Goal: Feedback & Contribution: Contribute content

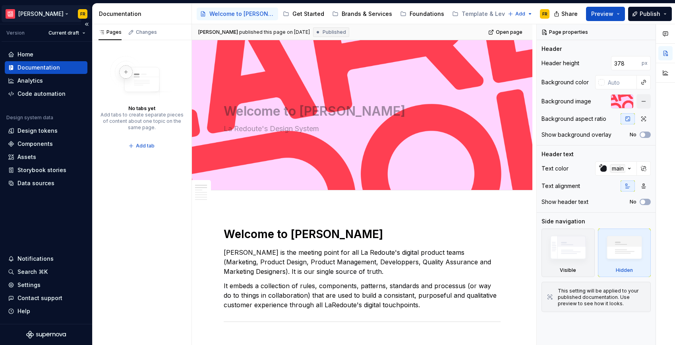
click at [35, 14] on html "[PERSON_NAME] FR Version Current draft Home Documentation Analytics Code automa…" at bounding box center [337, 172] width 675 height 345
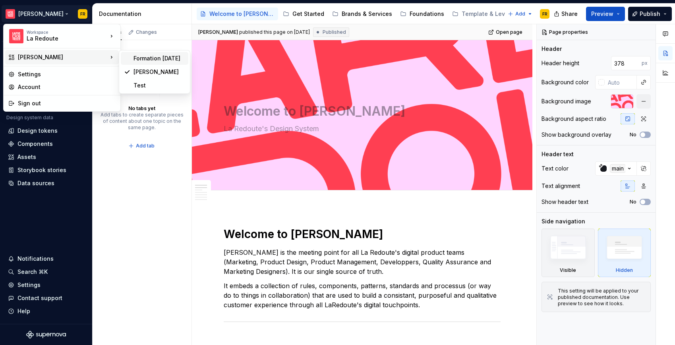
click at [168, 58] on div "Formation [DATE]" at bounding box center [160, 58] width 52 height 8
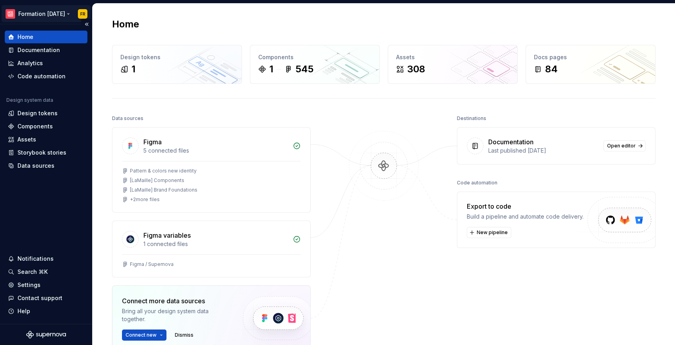
click at [33, 10] on html "Formation [DATE] FR Home Documentation Analytics Code automation Design system …" at bounding box center [337, 172] width 675 height 345
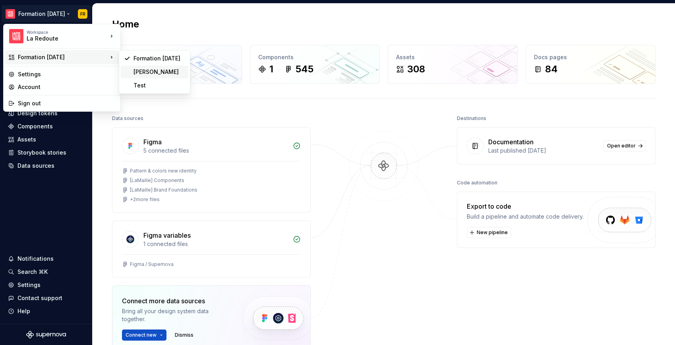
click at [170, 70] on div "[PERSON_NAME]" at bounding box center [160, 72] width 52 height 8
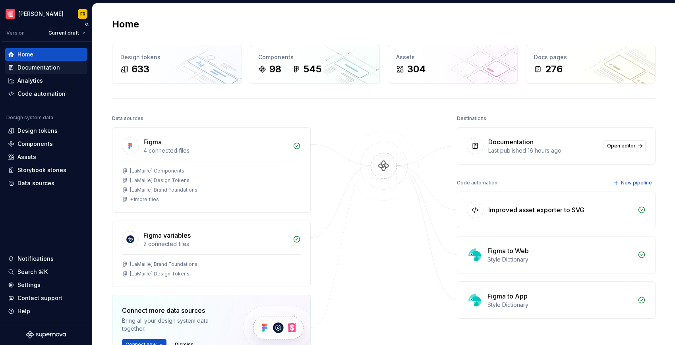
click at [31, 66] on div "Documentation" at bounding box center [38, 68] width 43 height 8
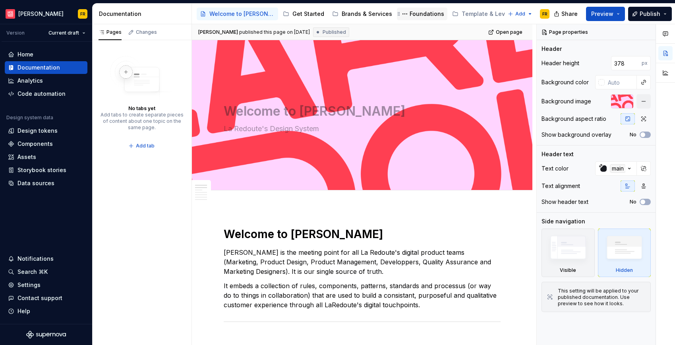
click at [410, 14] on div "Foundations" at bounding box center [427, 14] width 35 height 8
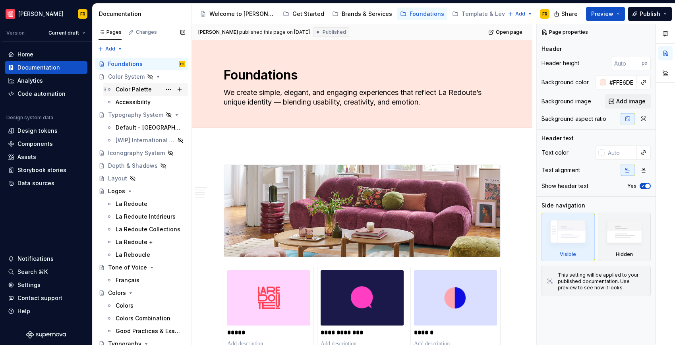
click at [133, 89] on div "Color Palette" at bounding box center [134, 89] width 36 height 8
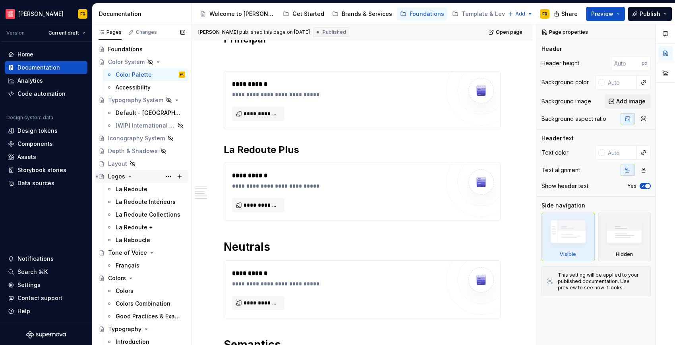
scroll to position [16, 0]
click at [121, 288] on div "Colors" at bounding box center [125, 290] width 18 height 8
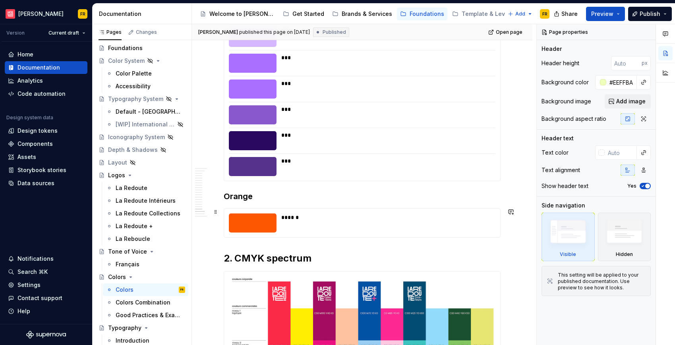
scroll to position [3075, 0]
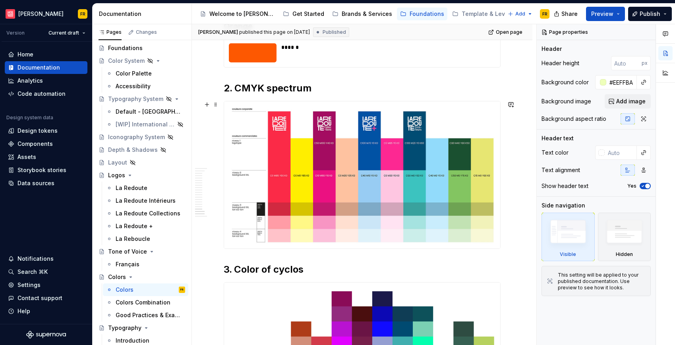
click at [381, 182] on img at bounding box center [362, 174] width 276 height 147
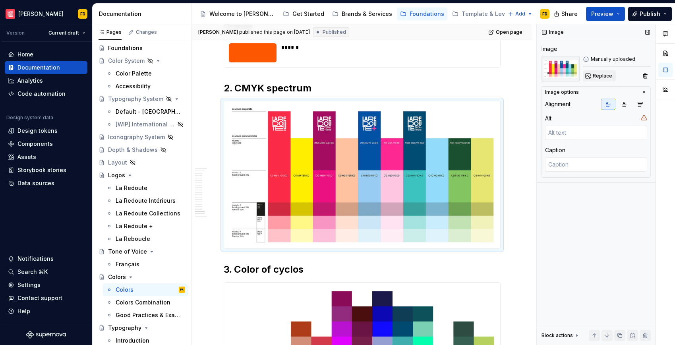
click at [601, 77] on span "Replace" at bounding box center [602, 76] width 19 height 6
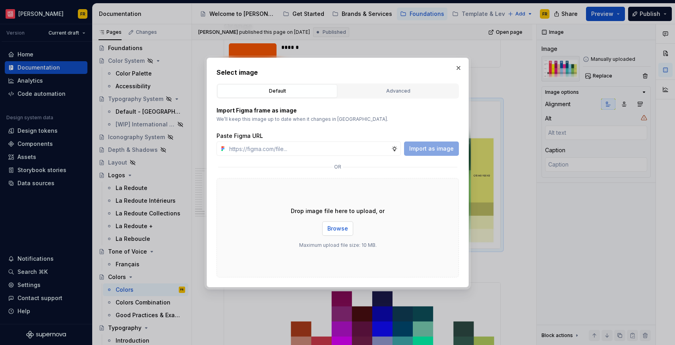
click at [330, 230] on span "Browse" at bounding box center [337, 229] width 21 height 8
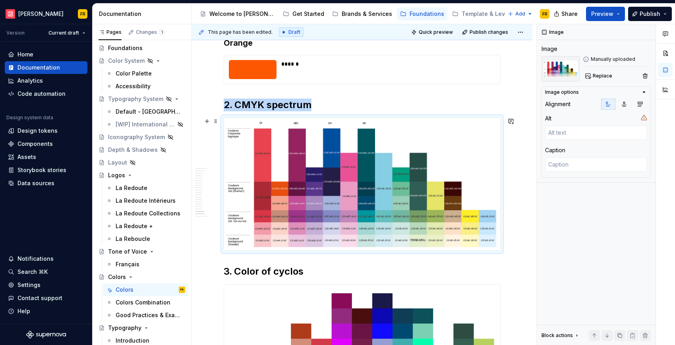
scroll to position [3050, 0]
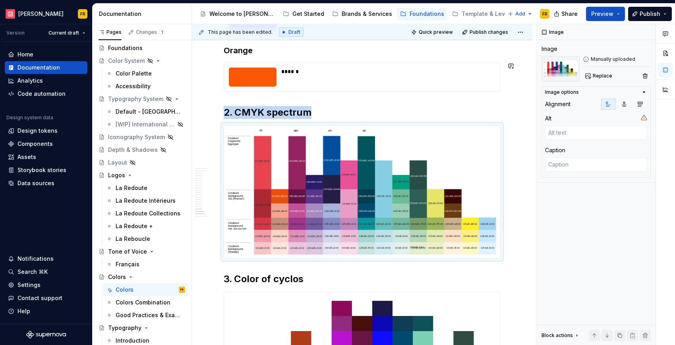
type textarea "*"
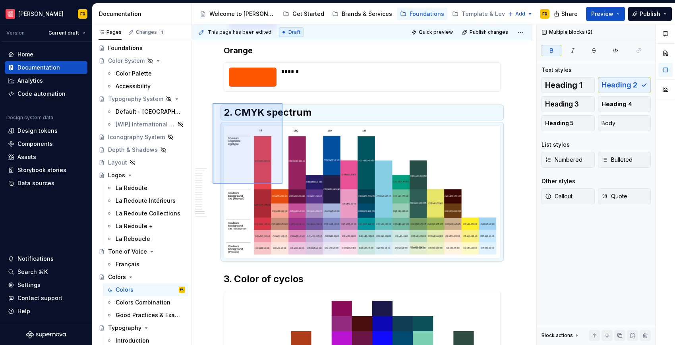
drag, startPoint x: 220, startPoint y: 113, endPoint x: 283, endPoint y: 184, distance: 94.3
click at [283, 184] on div "**********" at bounding box center [364, 184] width 345 height 321
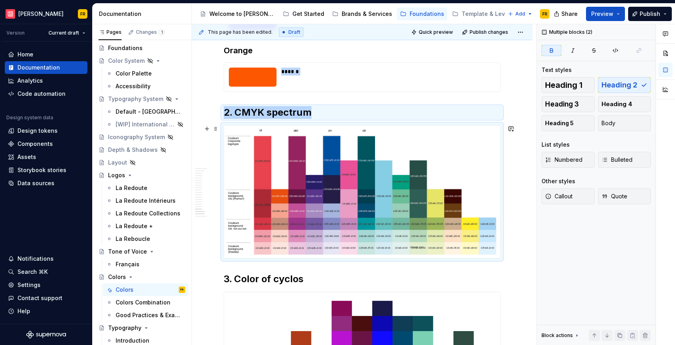
copy div "****** 2. CMYK spectrum"
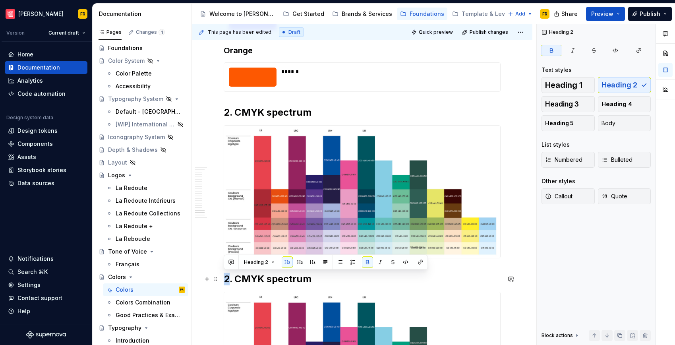
drag, startPoint x: 229, startPoint y: 280, endPoint x: 225, endPoint y: 281, distance: 4.1
click at [225, 281] on strong "2. CMYK spectrum" at bounding box center [268, 279] width 88 height 12
drag, startPoint x: 235, startPoint y: 278, endPoint x: 262, endPoint y: 277, distance: 26.3
click at [262, 277] on strong "3. CMYK spectrum" at bounding box center [267, 279] width 87 height 12
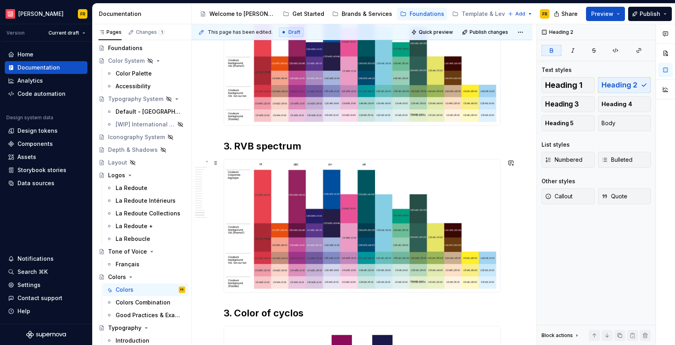
scroll to position [3194, 0]
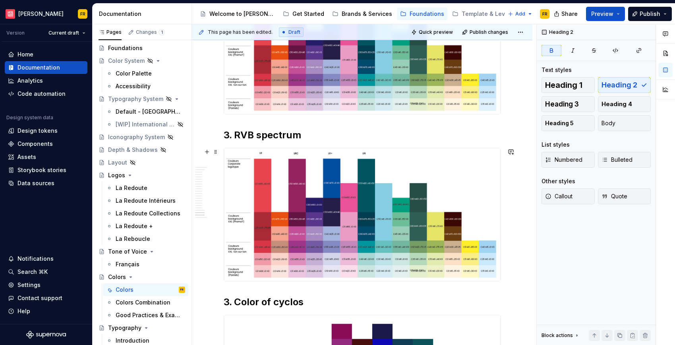
drag, startPoint x: 362, startPoint y: 229, endPoint x: 351, endPoint y: 290, distance: 61.6
click at [362, 229] on img at bounding box center [362, 214] width 276 height 133
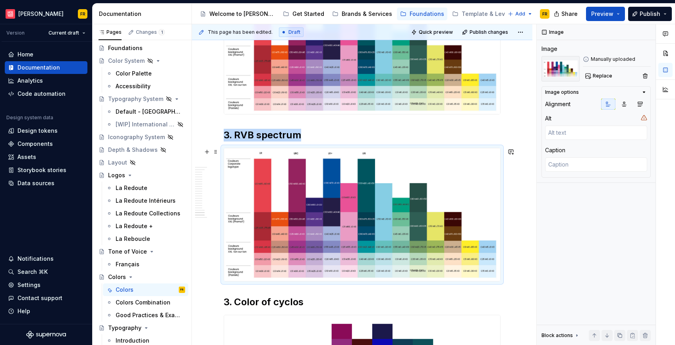
click at [356, 254] on img at bounding box center [362, 214] width 276 height 133
click at [598, 73] on span "Replace" at bounding box center [602, 76] width 19 height 6
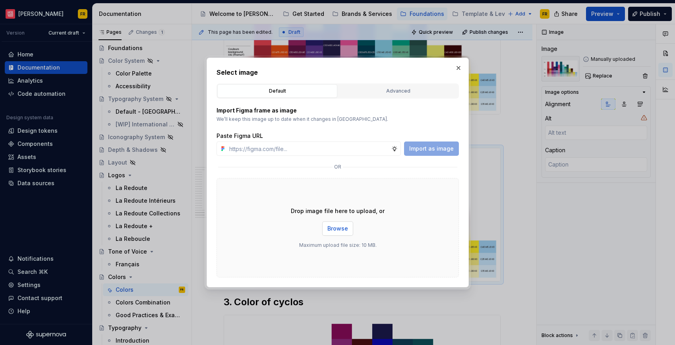
click at [336, 232] on span "Browse" at bounding box center [337, 229] width 21 height 8
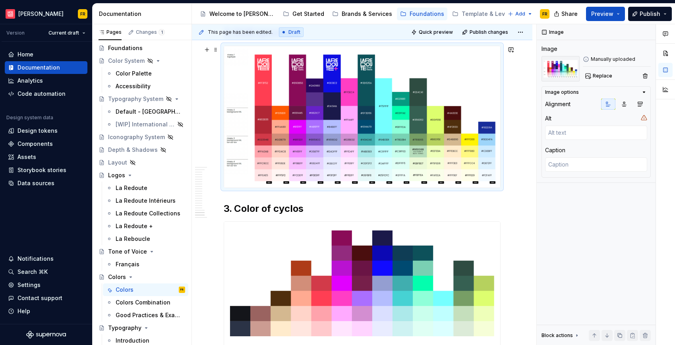
scroll to position [3305, 0]
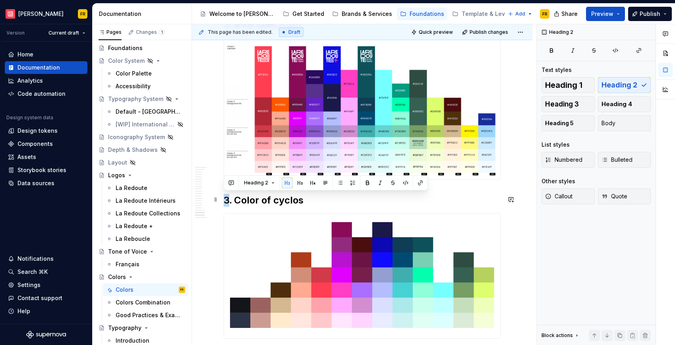
click at [226, 201] on h2 "3. Color of cyclos" at bounding box center [362, 200] width 277 height 13
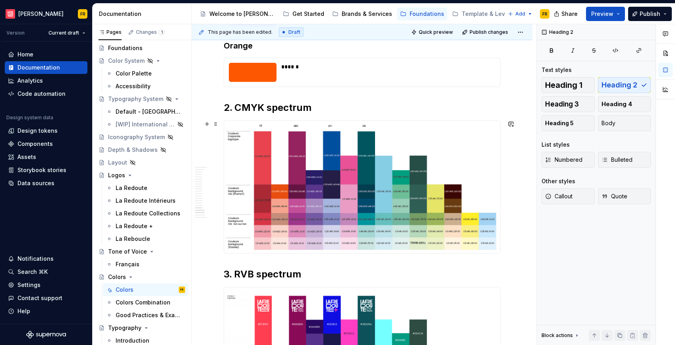
scroll to position [3053, 0]
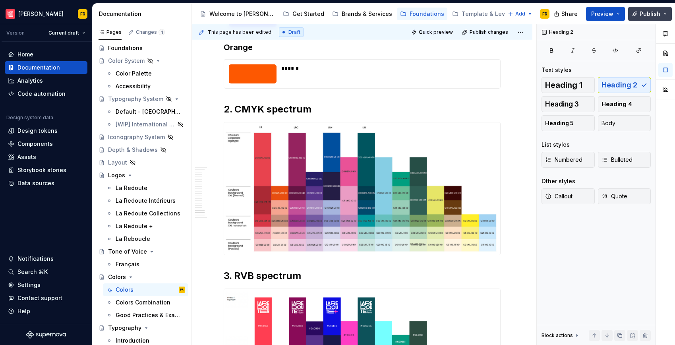
click at [650, 16] on span "Publish" at bounding box center [650, 14] width 21 height 8
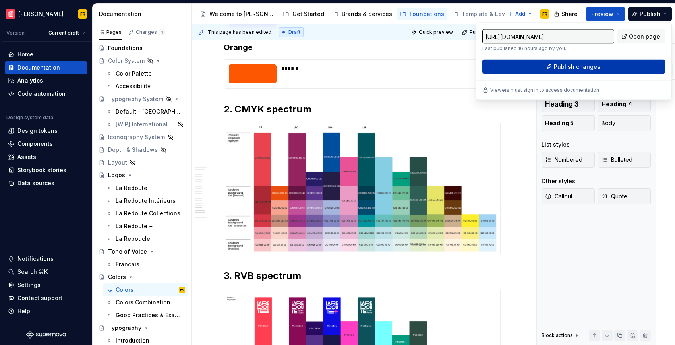
click at [616, 65] on button "Publish changes" at bounding box center [573, 67] width 183 height 14
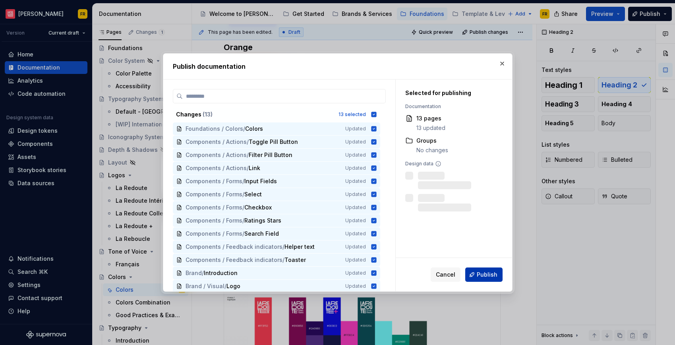
click at [489, 274] on span "Publish" at bounding box center [487, 275] width 21 height 8
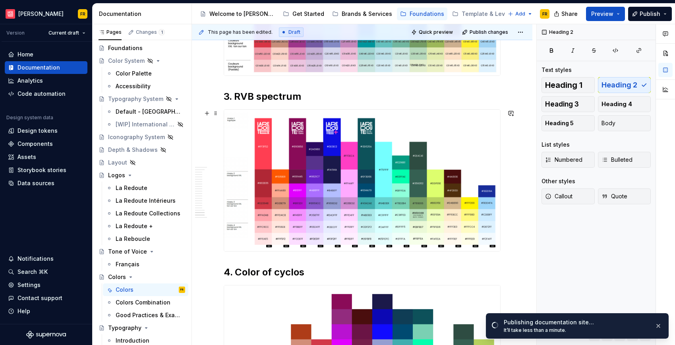
scroll to position [3255, 0]
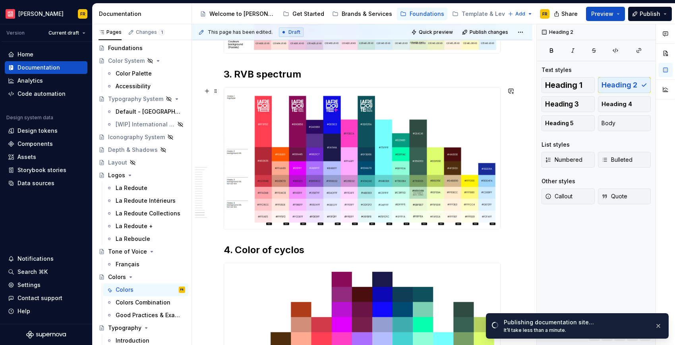
click at [390, 139] on img at bounding box center [362, 157] width 276 height 141
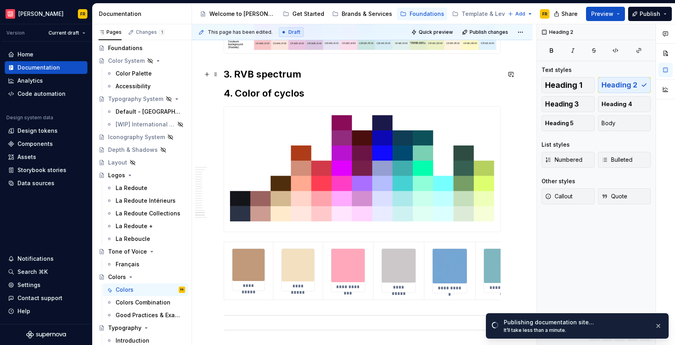
click at [306, 76] on h2 "3. RVB spectrum" at bounding box center [362, 74] width 277 height 13
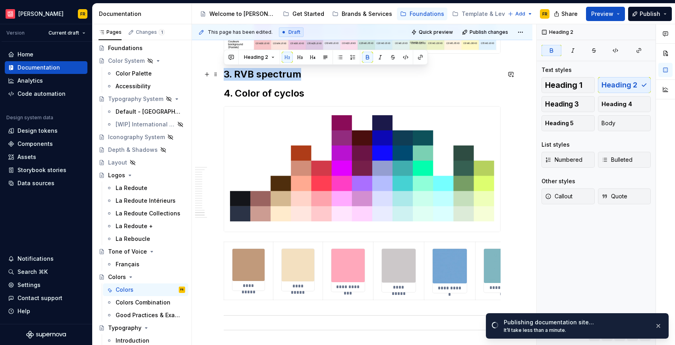
click at [306, 76] on h2 "3. RVB spectrum" at bounding box center [362, 74] width 277 height 13
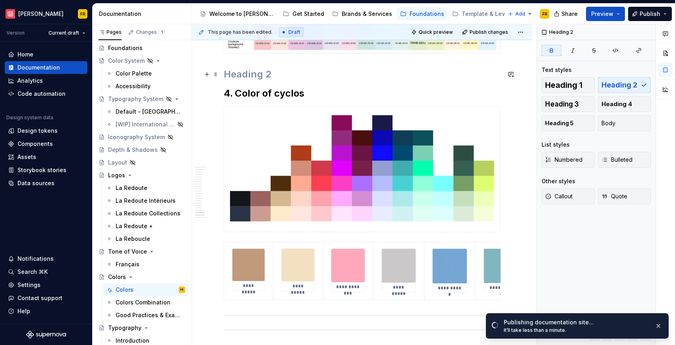
scroll to position [3151, 0]
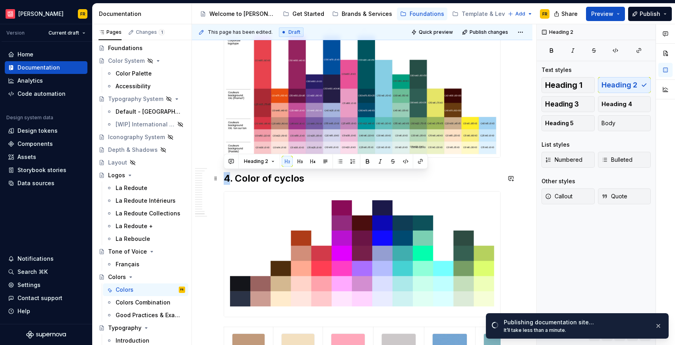
drag, startPoint x: 230, startPoint y: 179, endPoint x: 225, endPoint y: 181, distance: 4.7
click at [225, 181] on h2 "4. Color of cyclos" at bounding box center [362, 178] width 277 height 13
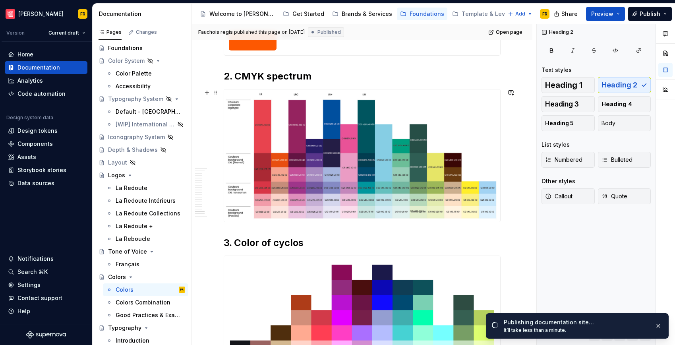
scroll to position [3088, 0]
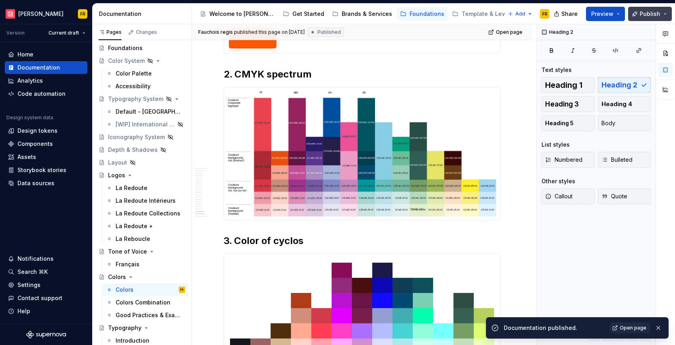
click at [654, 17] on span "Publish" at bounding box center [650, 14] width 21 height 8
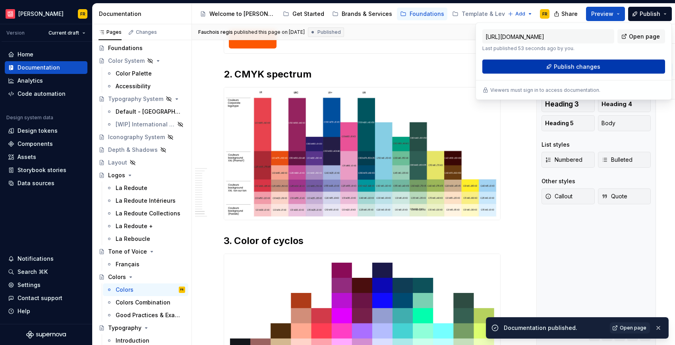
click at [621, 70] on button "Publish changes" at bounding box center [573, 67] width 183 height 14
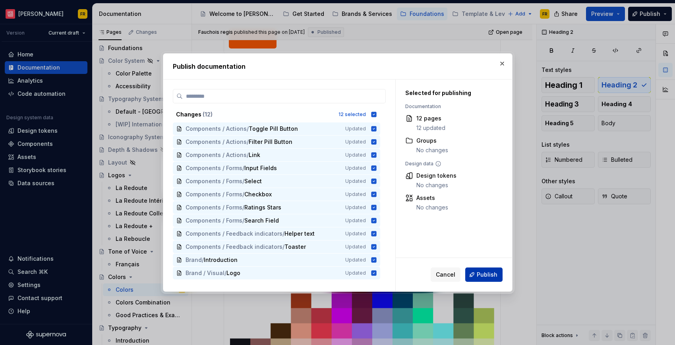
click at [488, 273] on span "Publish" at bounding box center [487, 275] width 21 height 8
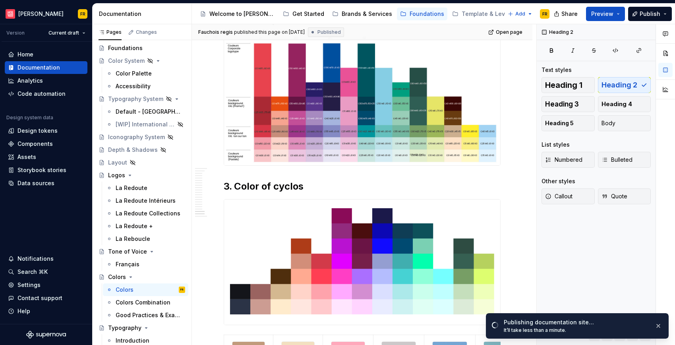
scroll to position [3113, 0]
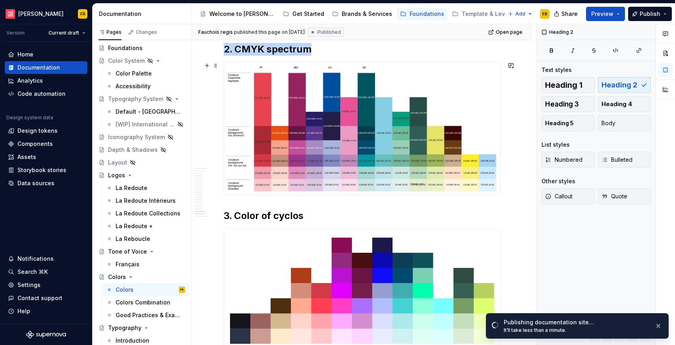
click at [437, 101] on img at bounding box center [362, 128] width 276 height 133
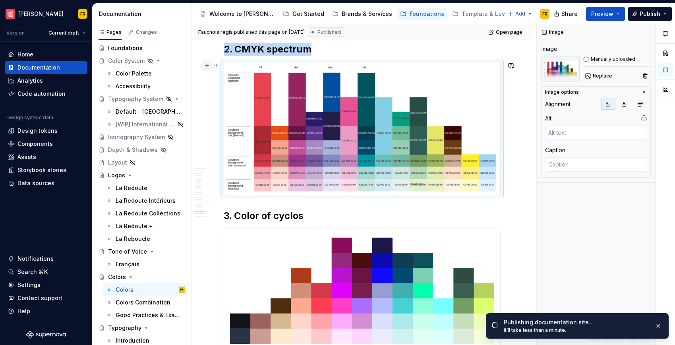
click at [209, 66] on button "button" at bounding box center [206, 65] width 11 height 11
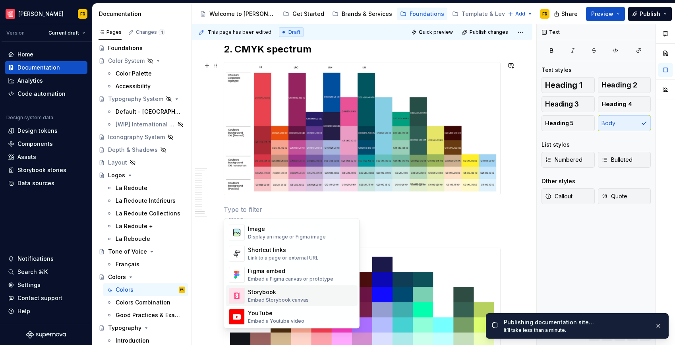
scroll to position [313, 0]
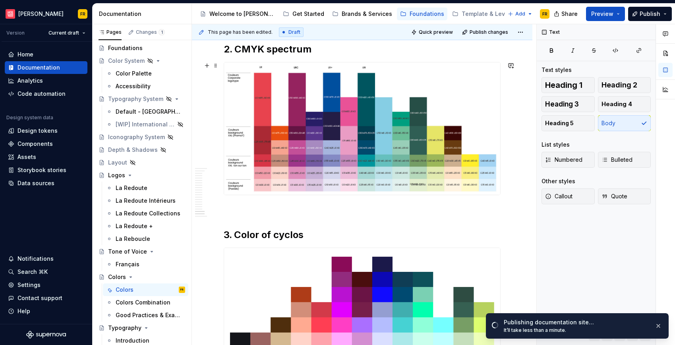
click at [380, 205] on p at bounding box center [362, 210] width 277 height 10
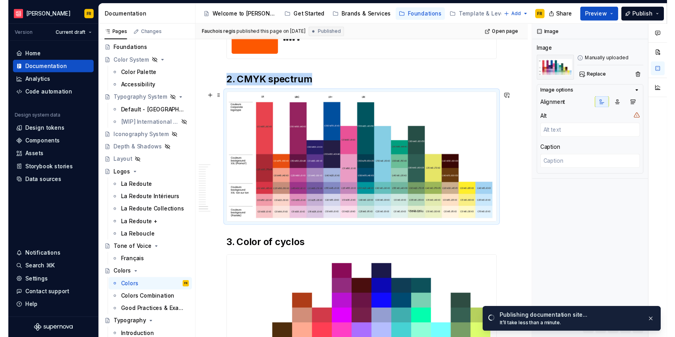
scroll to position [3065, 0]
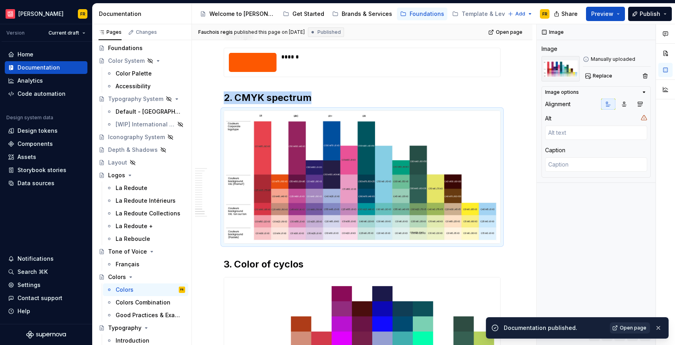
click at [636, 327] on span "Open page" at bounding box center [633, 328] width 27 height 6
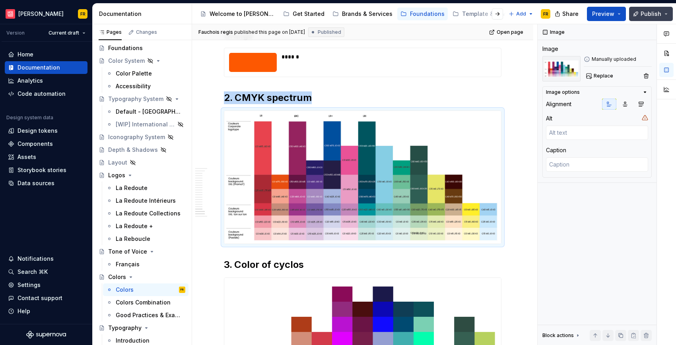
click at [659, 15] on span "Publish" at bounding box center [650, 14] width 21 height 8
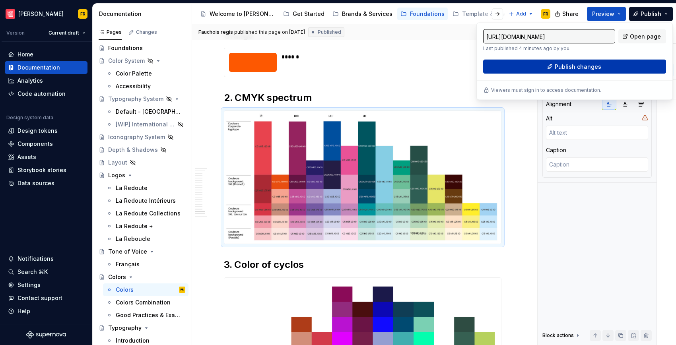
click at [603, 69] on button "Publish changes" at bounding box center [574, 67] width 183 height 14
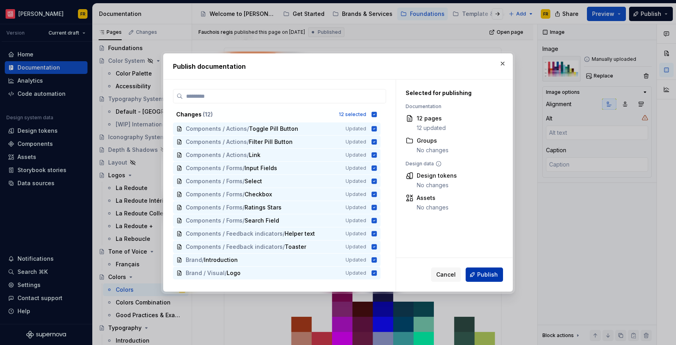
click at [474, 277] on button "Publish" at bounding box center [483, 274] width 37 height 14
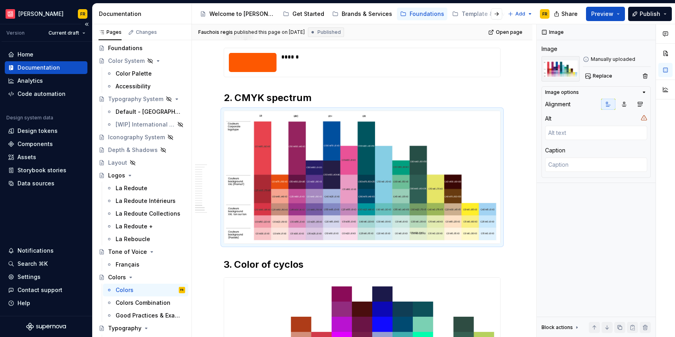
type textarea "*"
